Goal: Navigation & Orientation: Find specific page/section

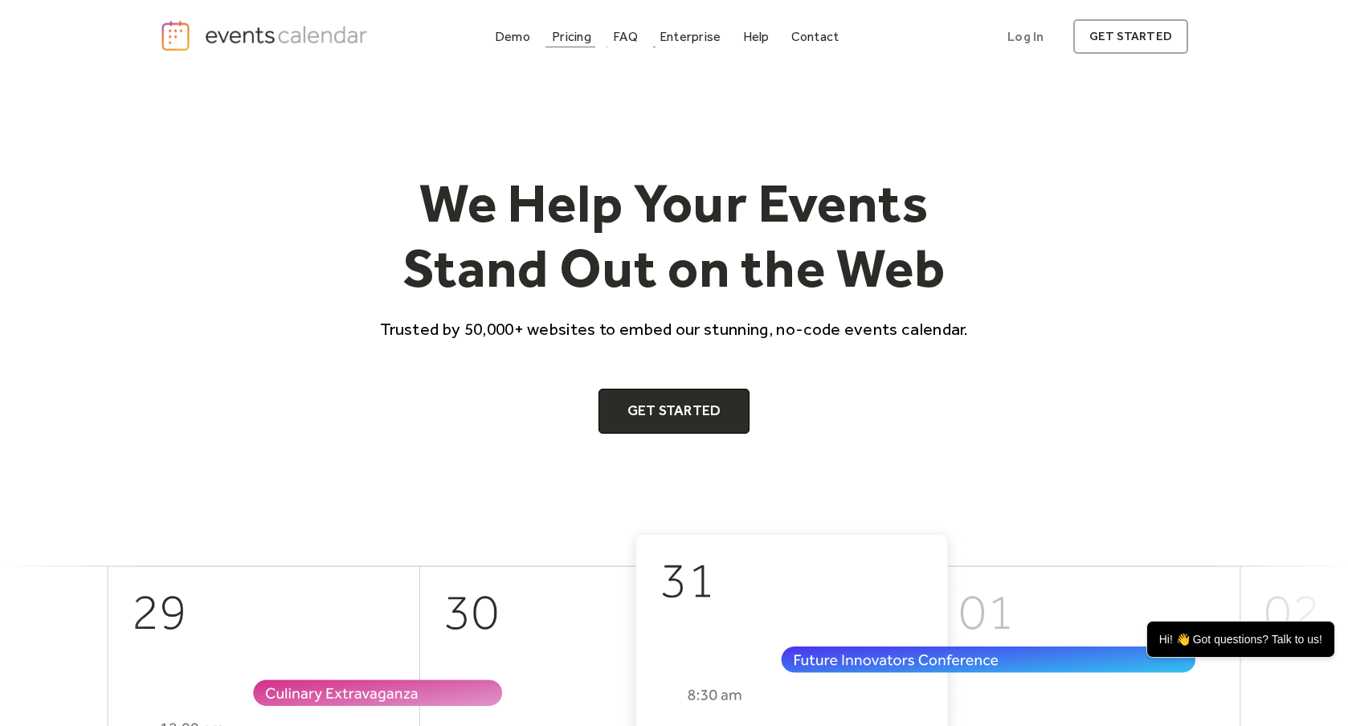
click at [571, 38] on div "Pricing" at bounding box center [571, 36] width 39 height 9
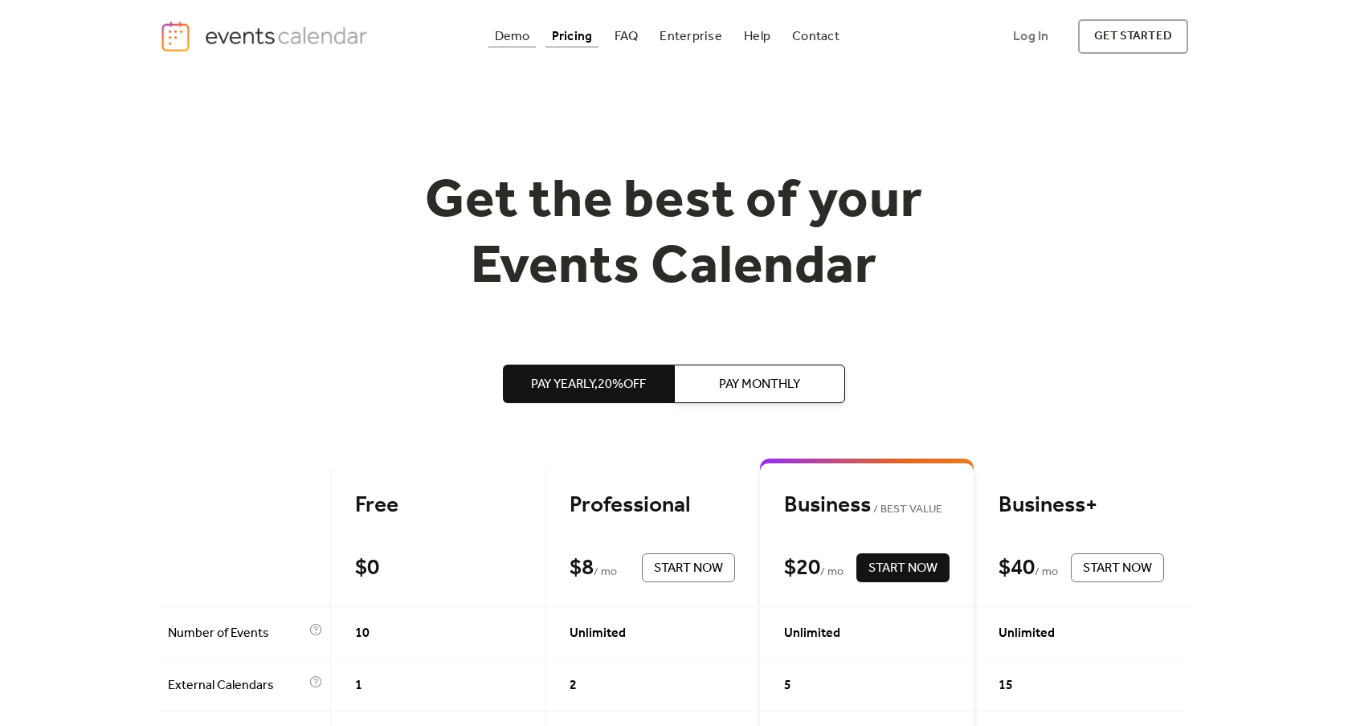
click at [523, 41] on div "Demo" at bounding box center [512, 36] width 35 height 9
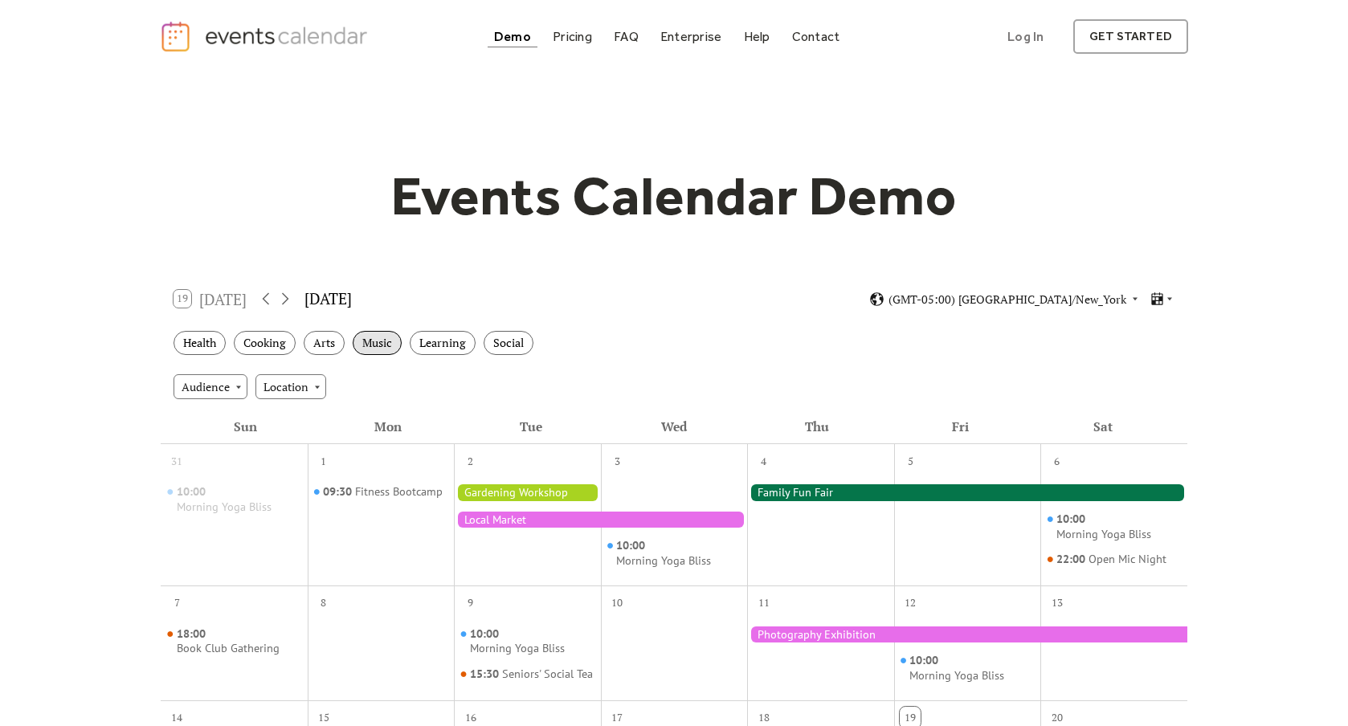
click at [391, 344] on div "Music" at bounding box center [377, 343] width 49 height 25
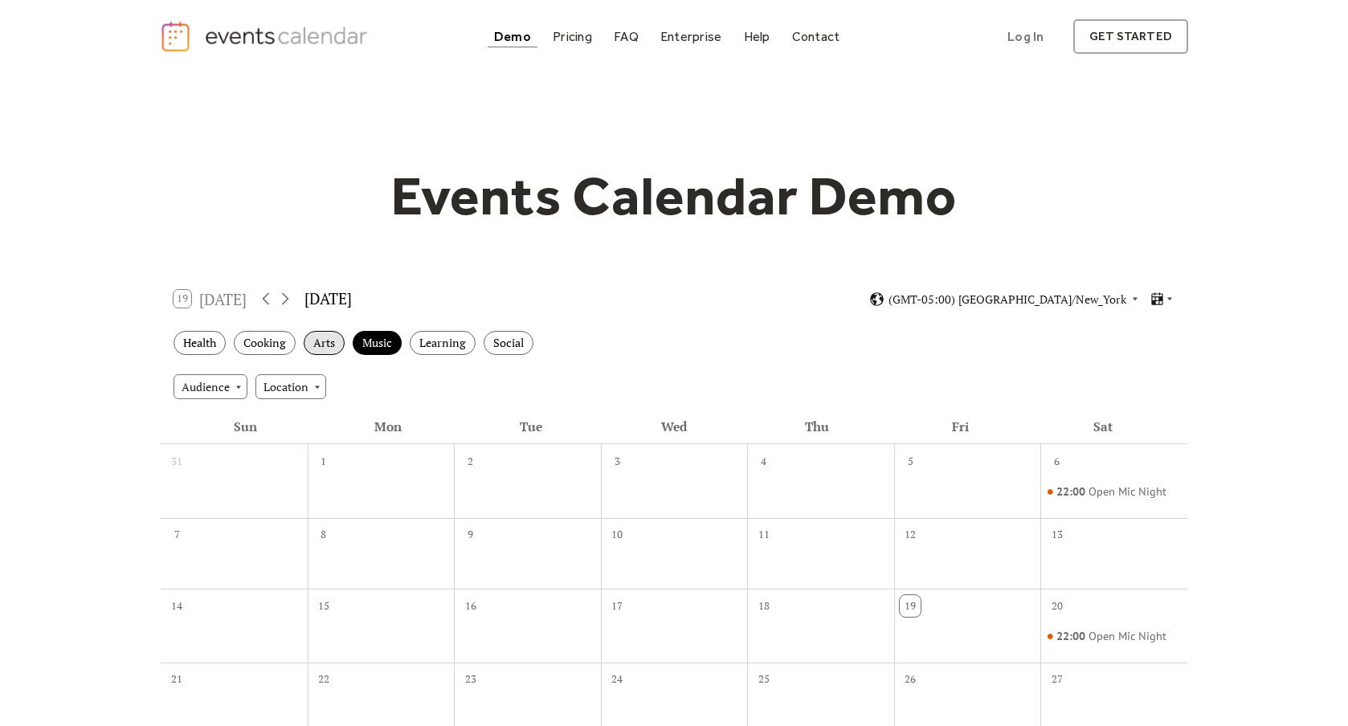
click at [336, 343] on div "Arts" at bounding box center [324, 343] width 41 height 25
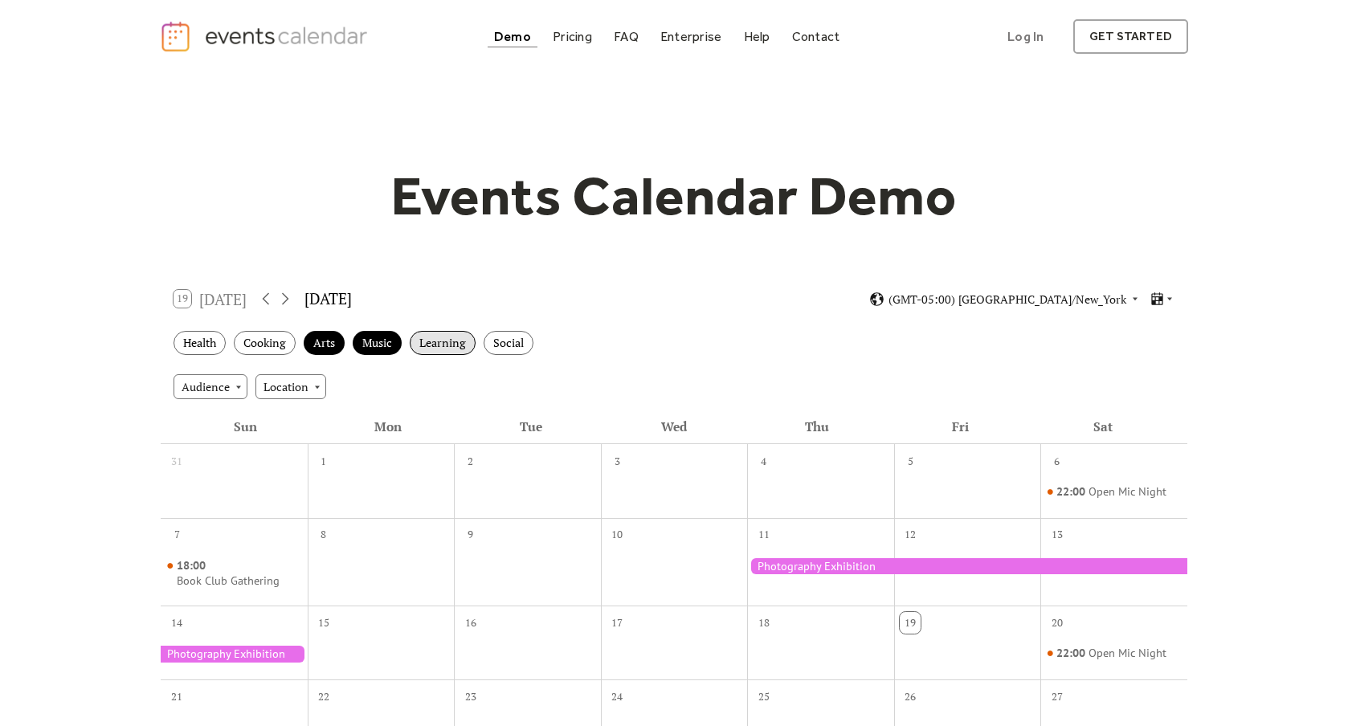
click at [437, 343] on div "Learning" at bounding box center [443, 343] width 66 height 25
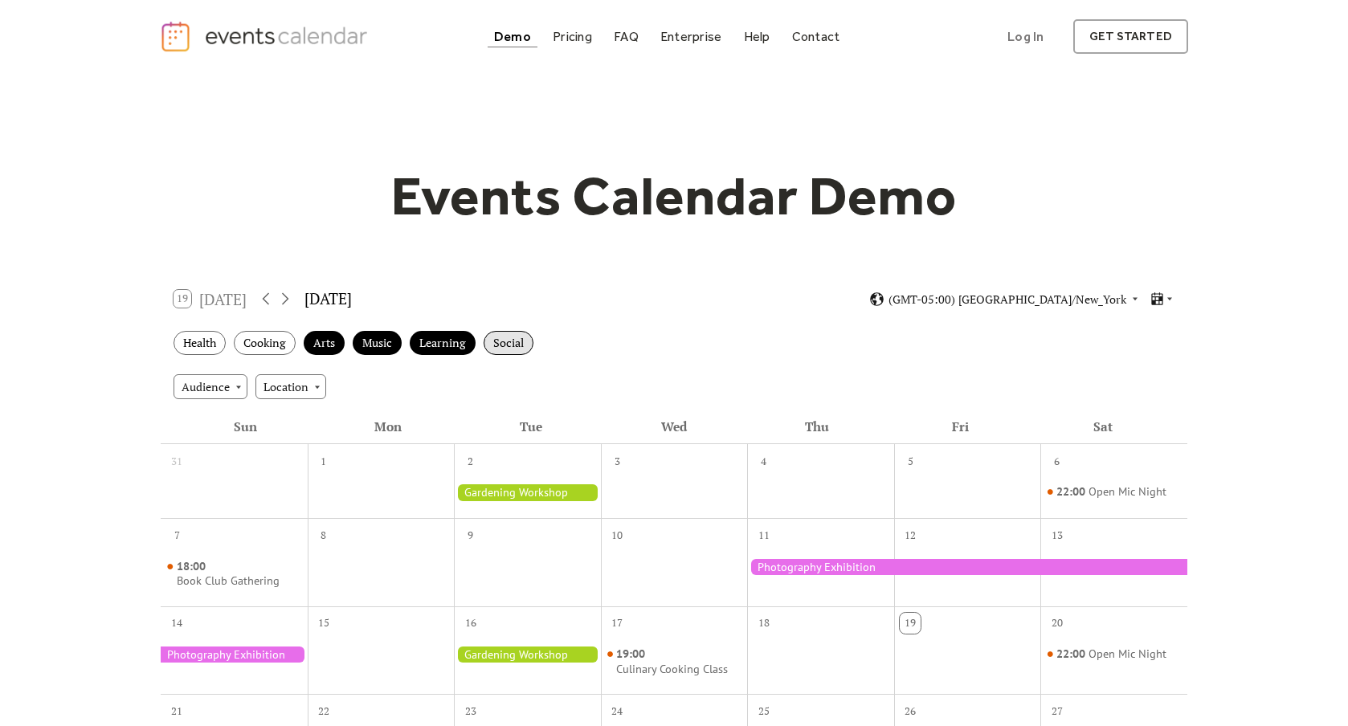
click at [509, 346] on div "Social" at bounding box center [509, 343] width 50 height 25
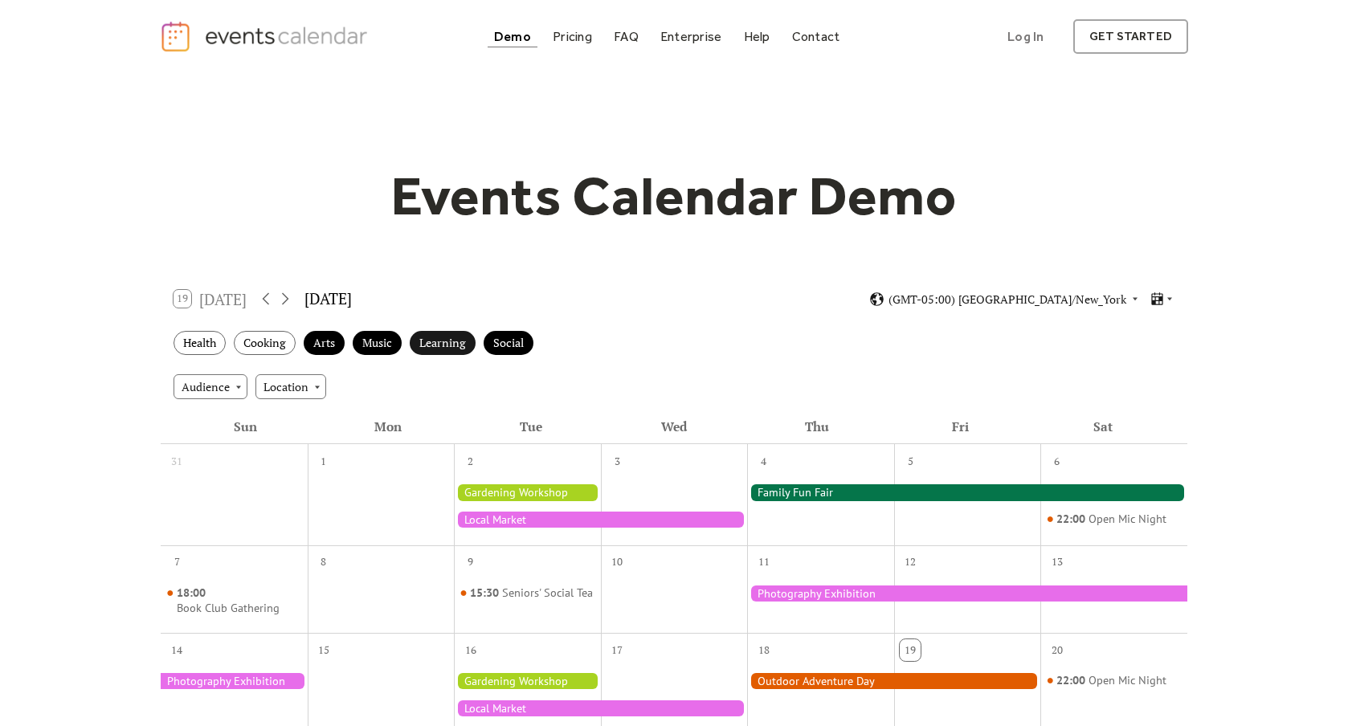
click at [442, 348] on div "Learning" at bounding box center [443, 343] width 66 height 25
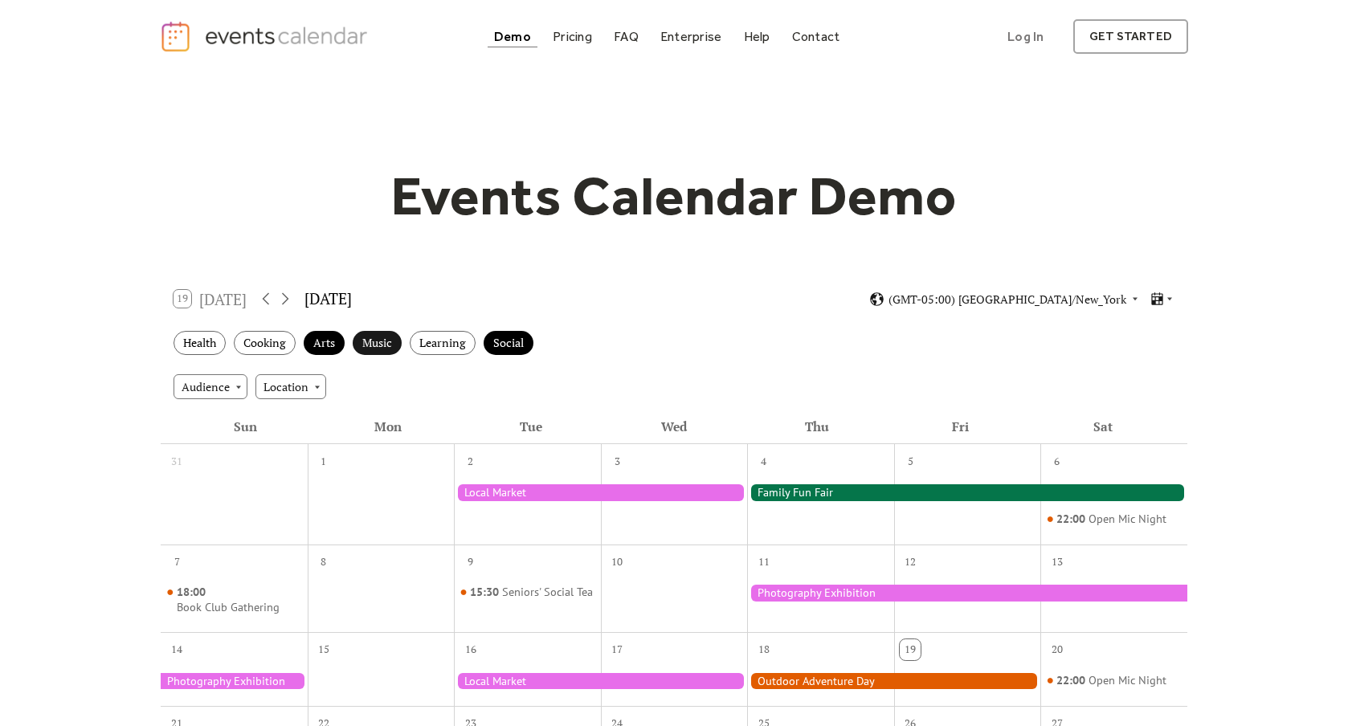
click at [373, 348] on div "Music" at bounding box center [377, 343] width 49 height 25
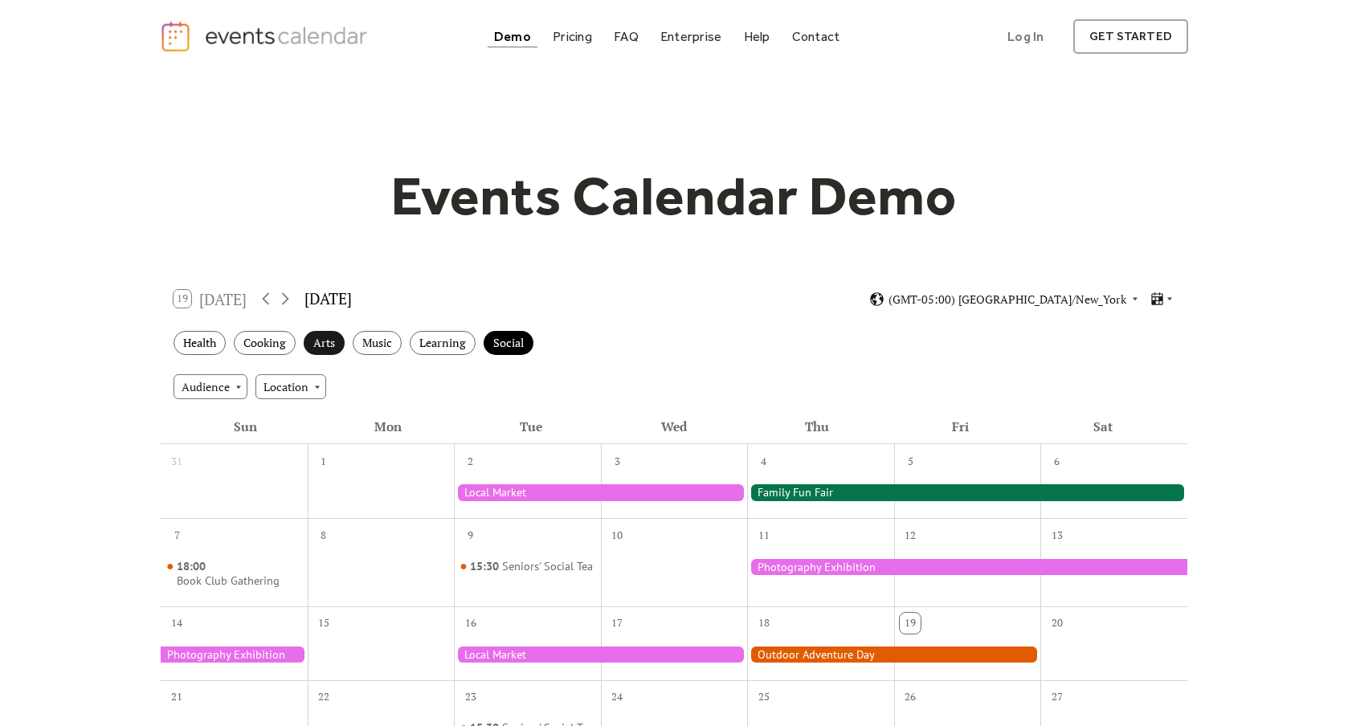
click at [332, 348] on div "Arts" at bounding box center [324, 343] width 41 height 25
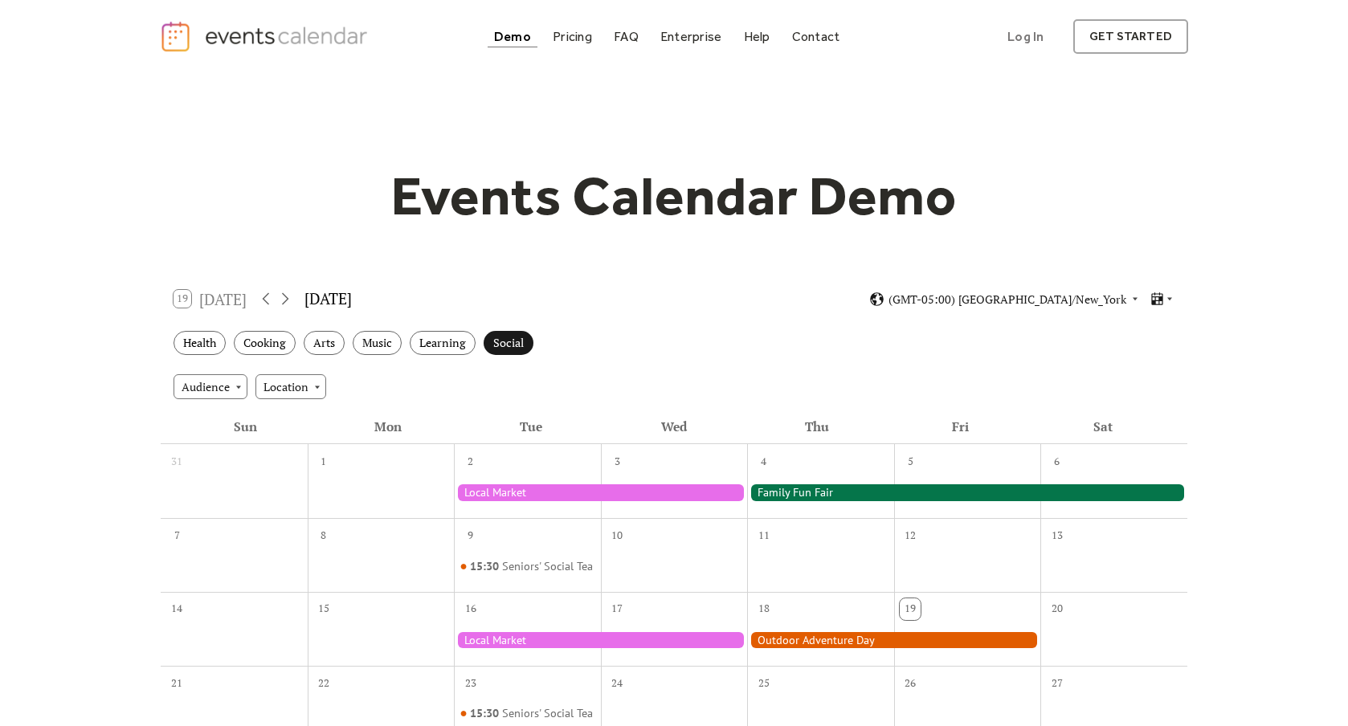
click at [511, 350] on div "Social" at bounding box center [509, 343] width 50 height 25
